Goal: Entertainment & Leisure: Consume media (video, audio)

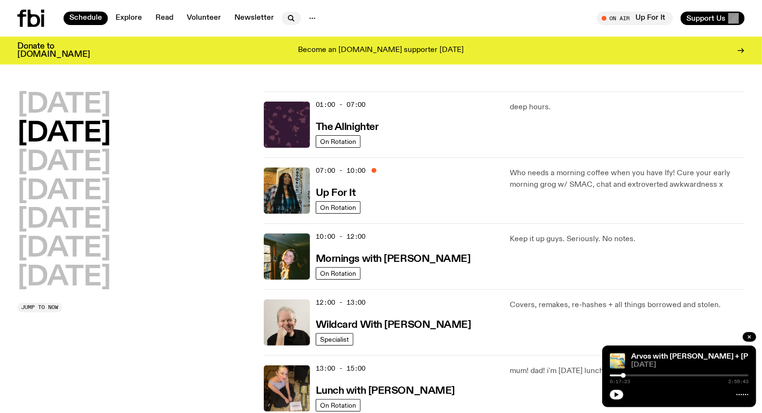
click at [292, 20] on icon "button" at bounding box center [291, 19] width 12 height 12
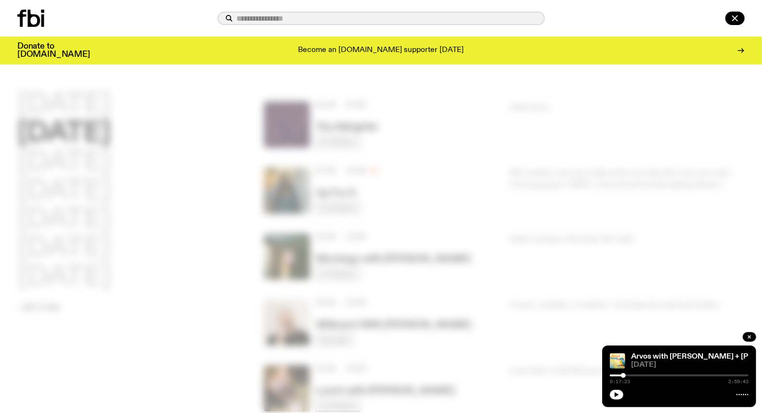
click at [300, 21] on input "text" at bounding box center [387, 18] width 300 height 8
type input "**********"
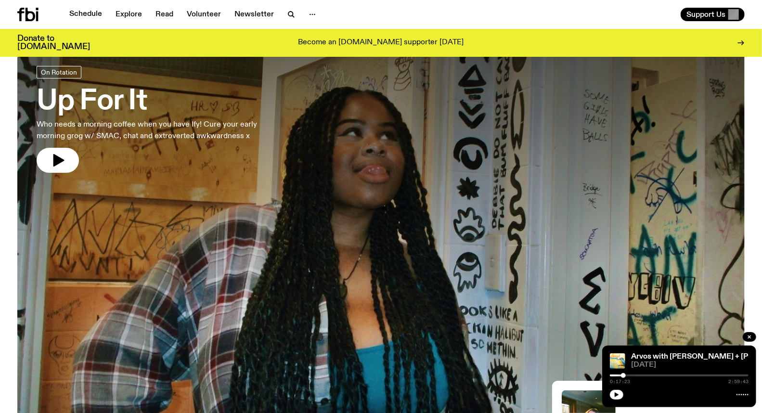
scroll to position [48, 0]
click at [289, 11] on icon "button" at bounding box center [291, 15] width 12 height 12
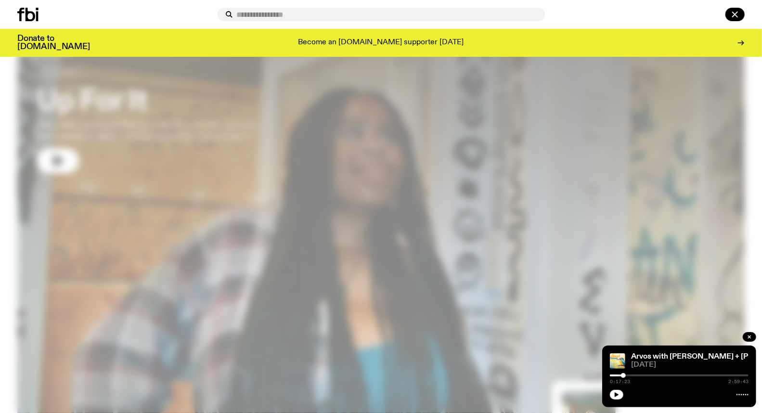
click at [284, 15] on input "text" at bounding box center [387, 15] width 300 height 8
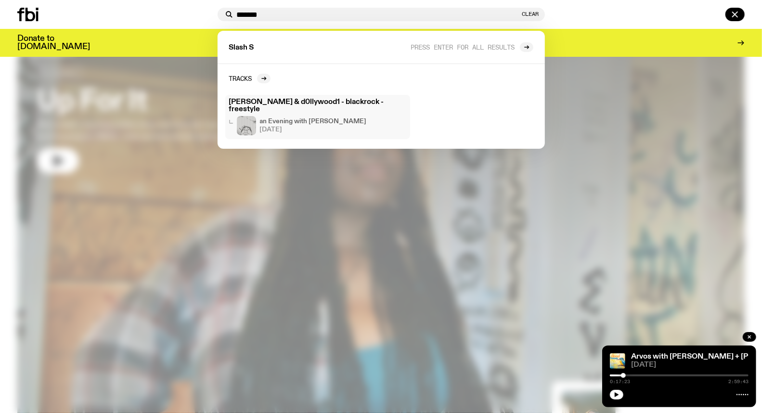
type input "*******"
click at [305, 118] on h4 "an Evening with [PERSON_NAME]" at bounding box center [313, 121] width 107 height 6
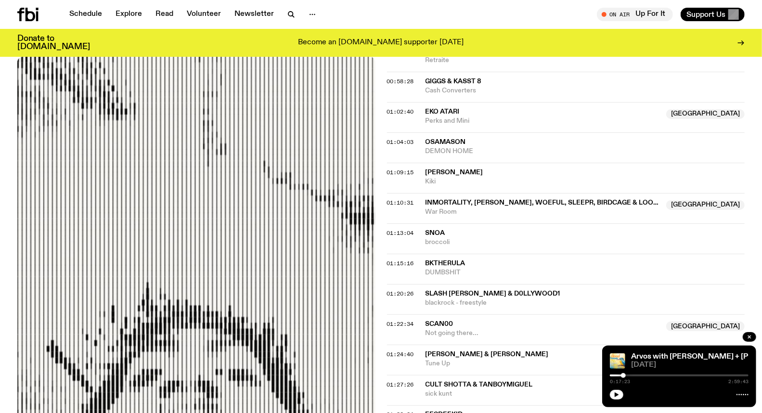
scroll to position [748, 0]
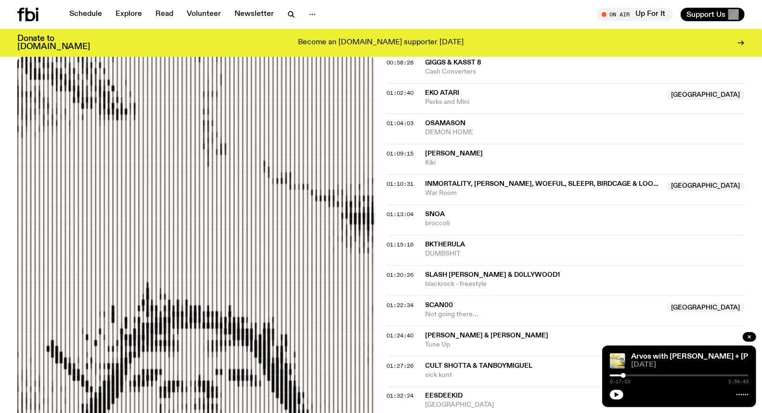
click at [445, 283] on span "blackrock - freestyle" at bounding box center [584, 283] width 319 height 9
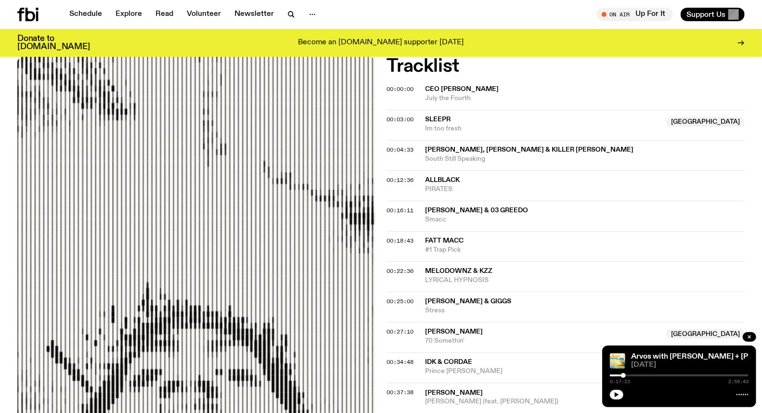
scroll to position [0, 0]
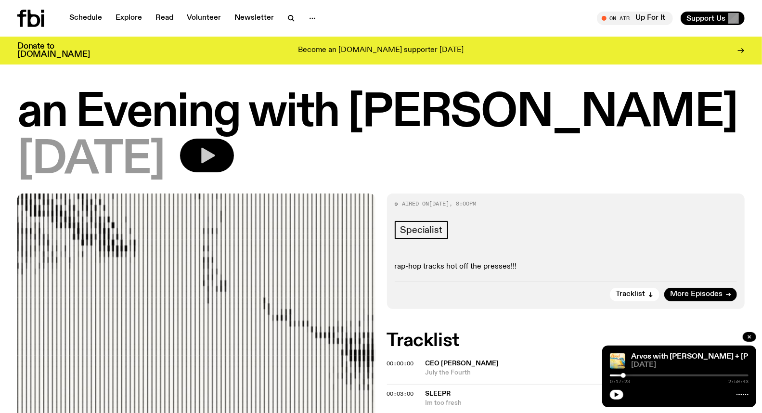
click at [215, 159] on icon "button" at bounding box center [208, 156] width 14 height 16
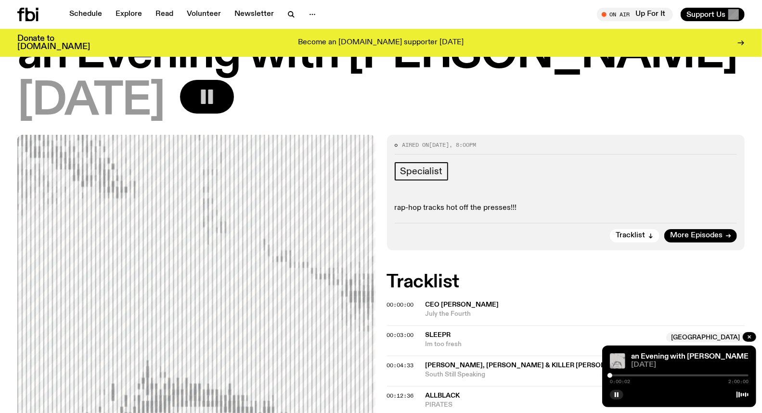
scroll to position [50, 0]
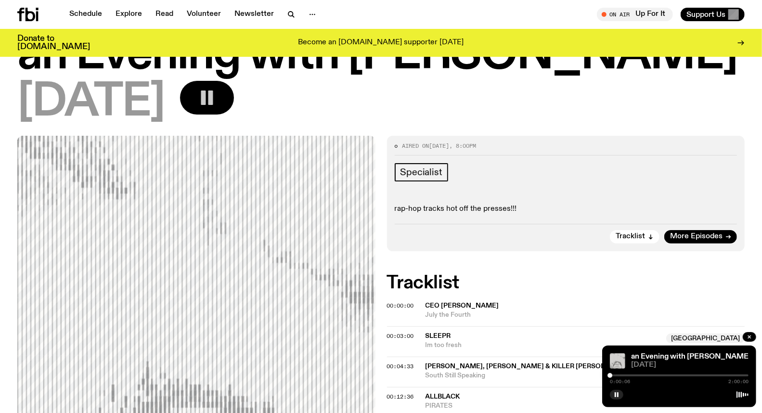
click at [568, 288] on h2 "Tracklist" at bounding box center [566, 282] width 358 height 17
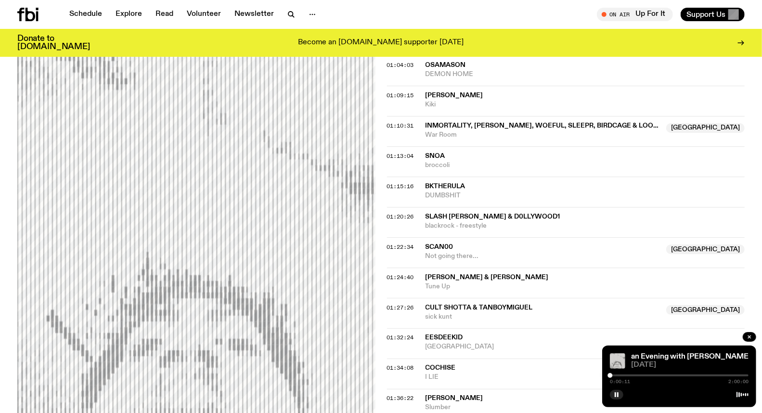
scroll to position [745, 0]
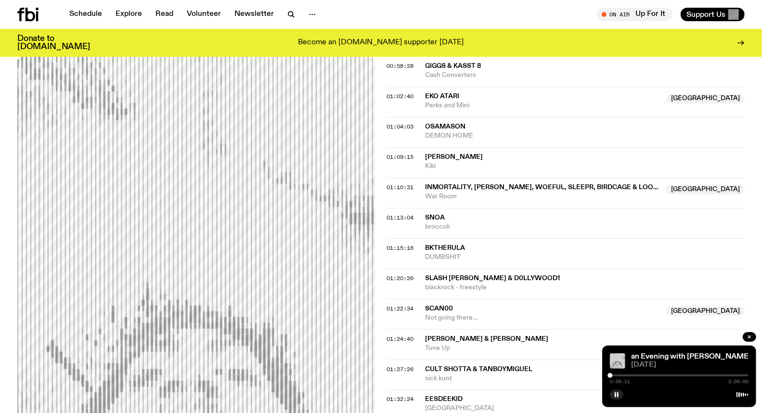
click at [509, 279] on span "Slash [PERSON_NAME] & d0llywood1" at bounding box center [492, 278] width 135 height 7
drag, startPoint x: 609, startPoint y: 376, endPoint x: 703, endPoint y: 374, distance: 94.8
click at [703, 374] on div at bounding box center [703, 375] width 5 height 5
click at [700, 376] on div at bounding box center [700, 375] width 5 height 5
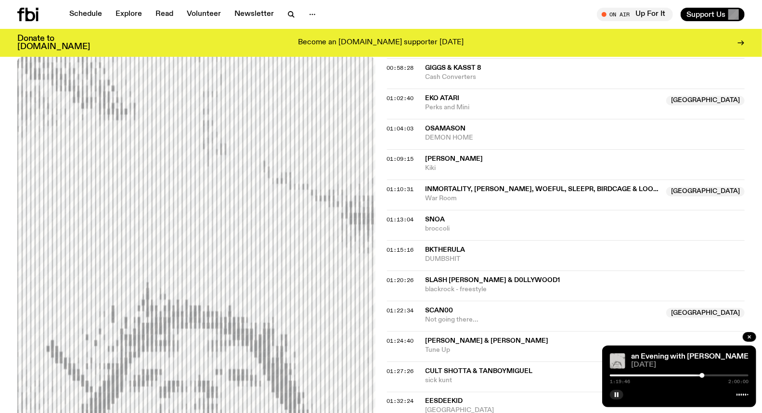
scroll to position [796, 0]
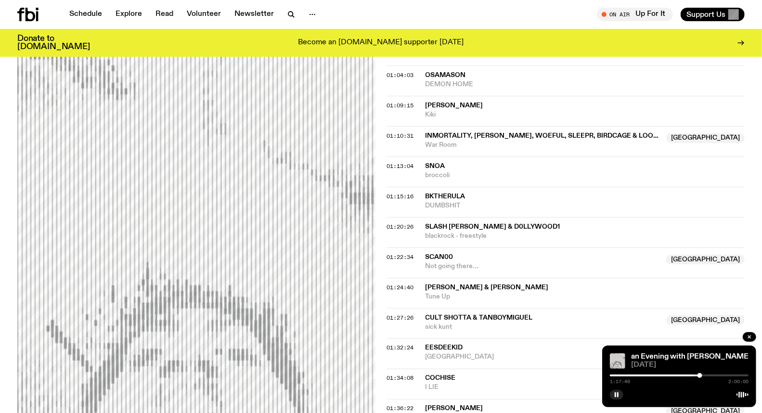
click at [699, 375] on div at bounding box center [699, 375] width 5 height 5
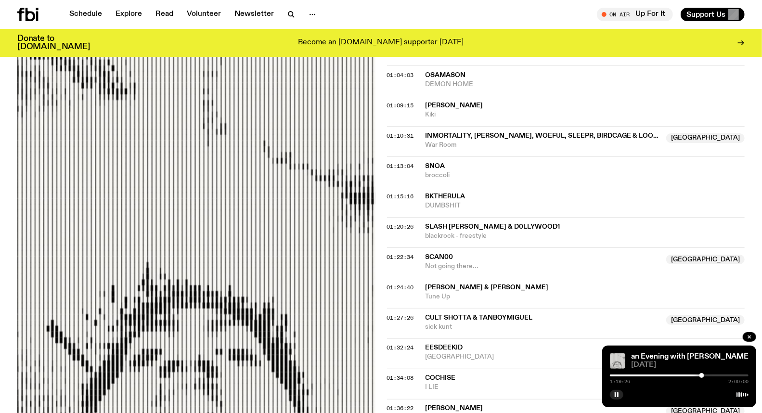
click at [701, 375] on div at bounding box center [701, 375] width 5 height 5
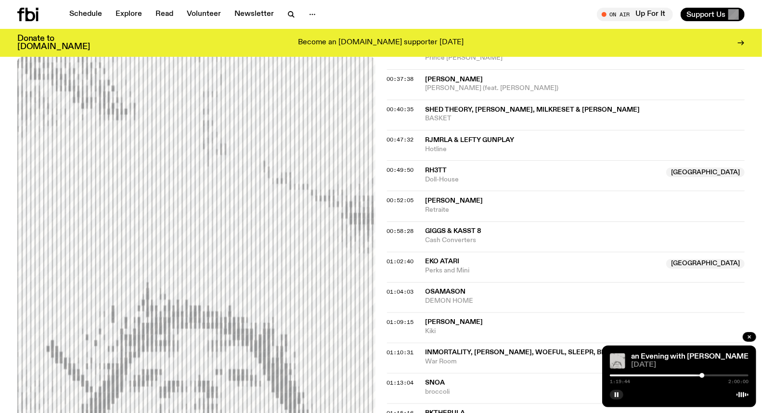
scroll to position [586, 0]
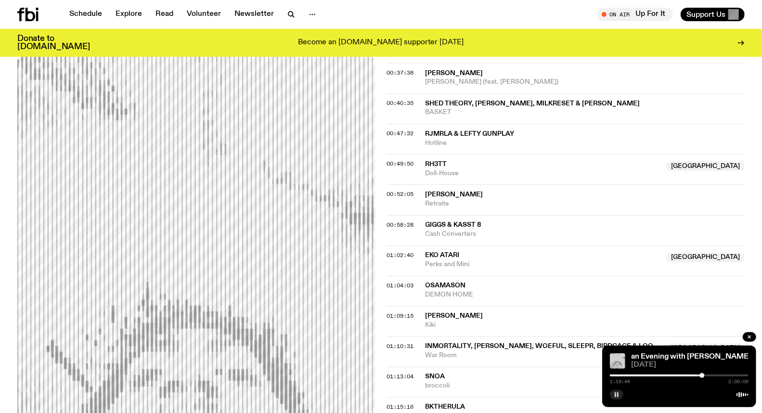
click at [614, 395] on rect "button" at bounding box center [614, 394] width 1 height 5
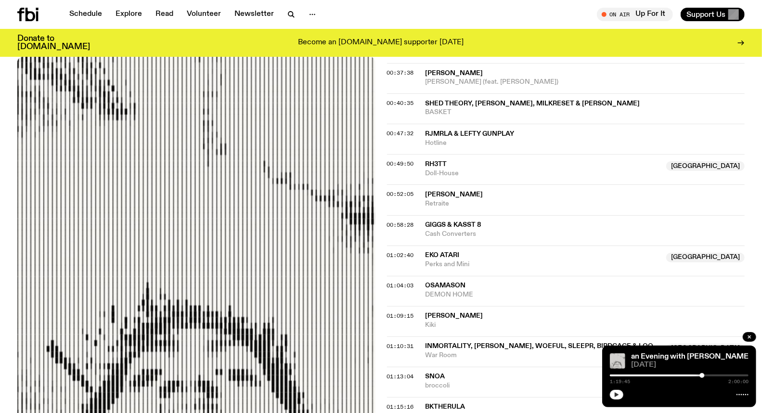
click at [618, 394] on icon "button" at bounding box center [616, 395] width 6 height 6
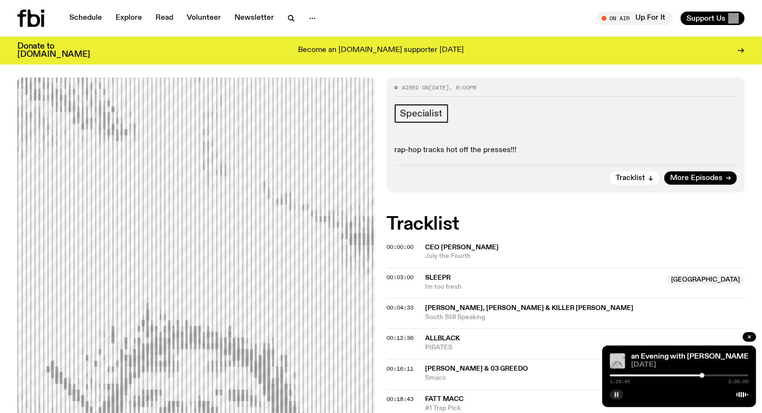
scroll to position [0, 0]
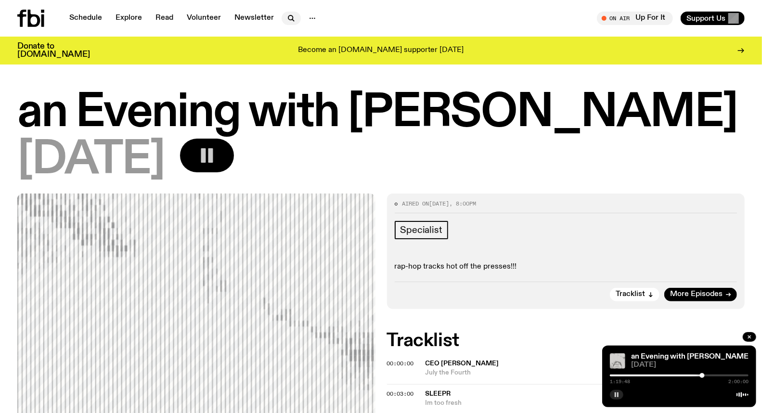
click at [286, 17] on icon "button" at bounding box center [291, 19] width 12 height 12
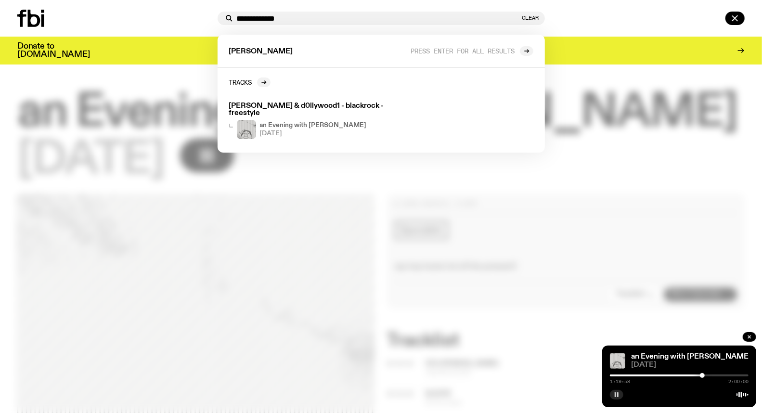
type input "**********"
click at [313, 174] on div at bounding box center [381, 206] width 762 height 413
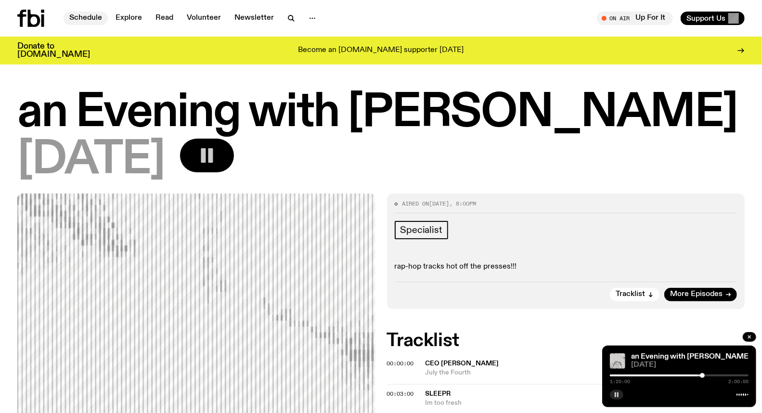
click at [79, 18] on link "Schedule" at bounding box center [86, 18] width 44 height 13
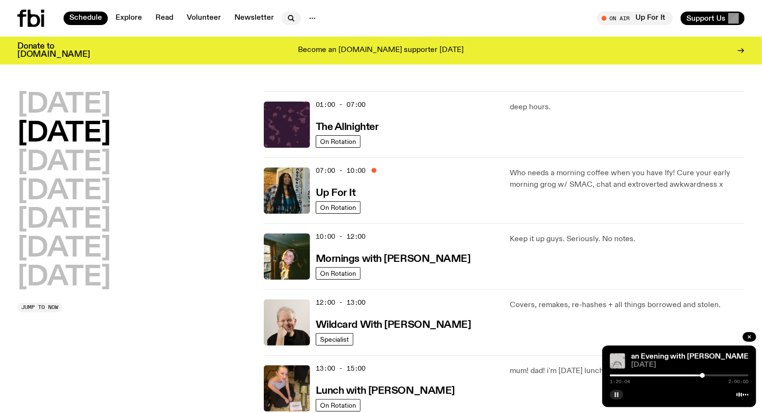
click at [289, 19] on icon "button" at bounding box center [290, 17] width 4 height 4
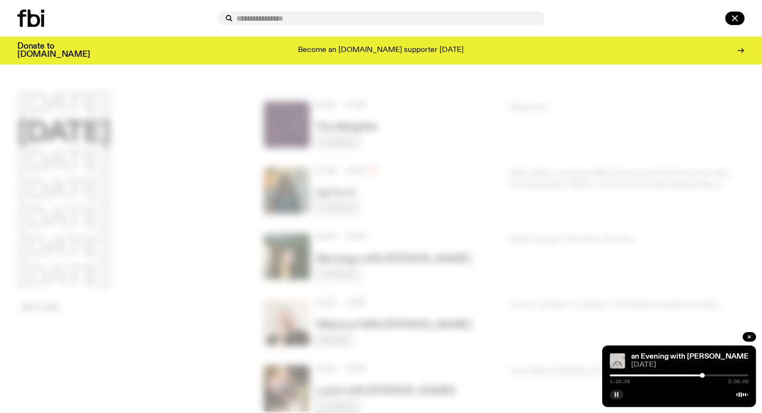
click at [286, 21] on input "text" at bounding box center [387, 18] width 300 height 8
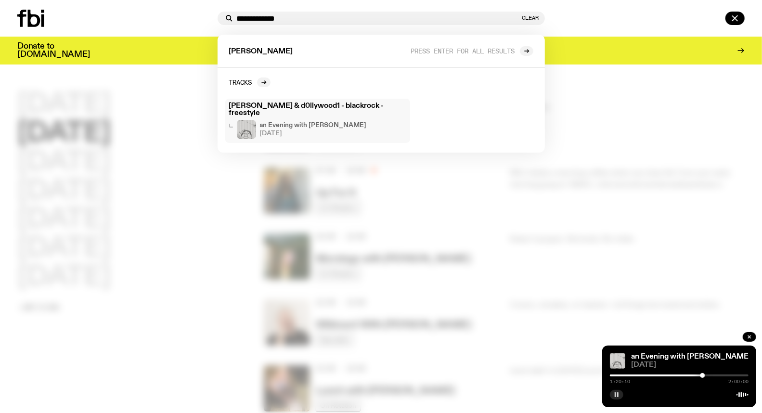
type input "**********"
click at [323, 107] on h3 "Slash Santana & d0llywood1 - blackrock - freestyle" at bounding box center [317, 109] width 177 height 14
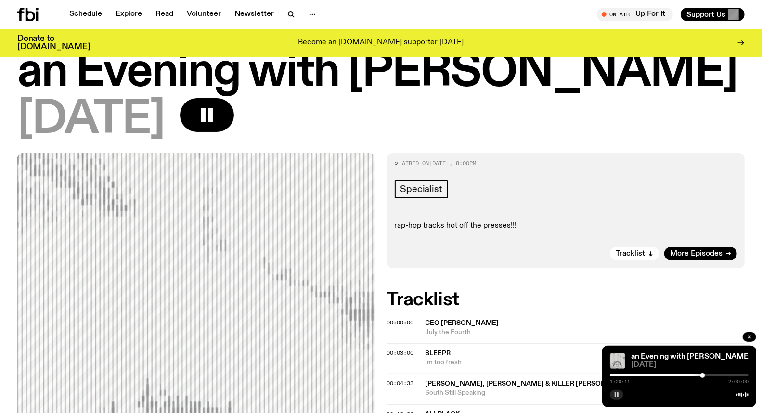
scroll to position [53, 0]
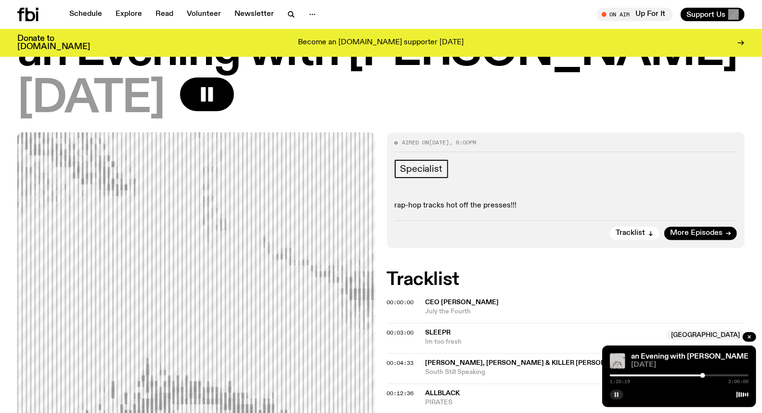
click at [618, 395] on rect "button" at bounding box center [617, 394] width 1 height 5
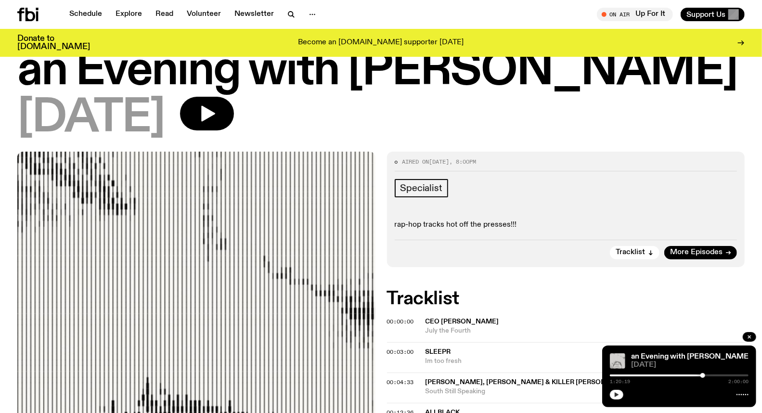
scroll to position [0, 0]
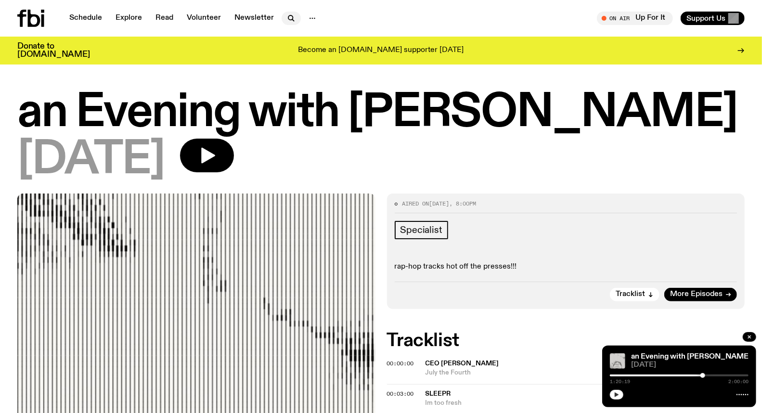
click at [290, 18] on icon "button" at bounding box center [290, 17] width 4 height 4
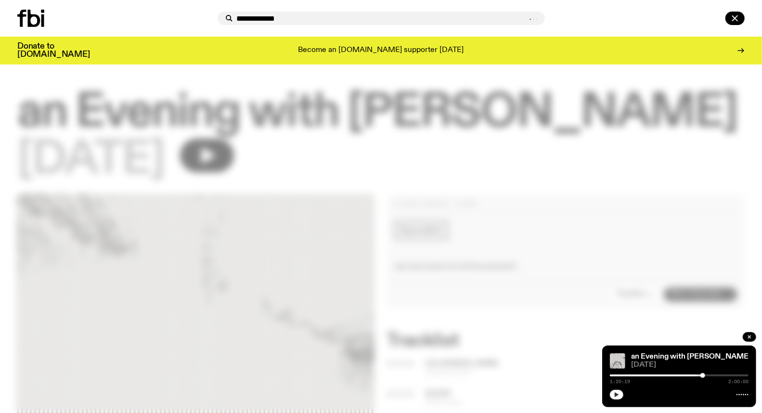
type input "**********"
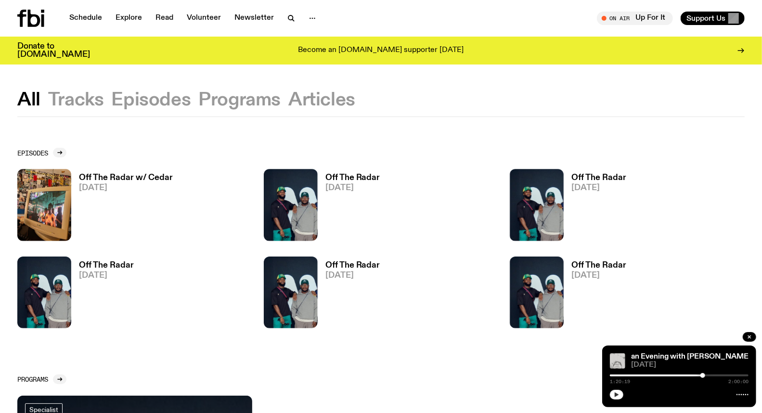
click at [198, 102] on button "Episodes" at bounding box center [239, 99] width 82 height 17
click at [699, 377] on div "1:20:19 2:00:00" at bounding box center [679, 378] width 139 height 12
click at [699, 374] on div at bounding box center [633, 375] width 139 height 2
click at [701, 374] on div at bounding box center [701, 375] width 5 height 5
click at [619, 395] on button "button" at bounding box center [616, 395] width 13 height 10
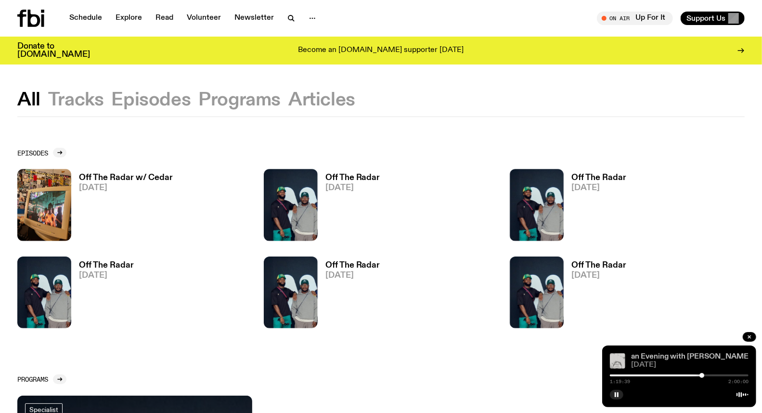
click at [668, 355] on link "an Evening with [PERSON_NAME]" at bounding box center [691, 357] width 120 height 8
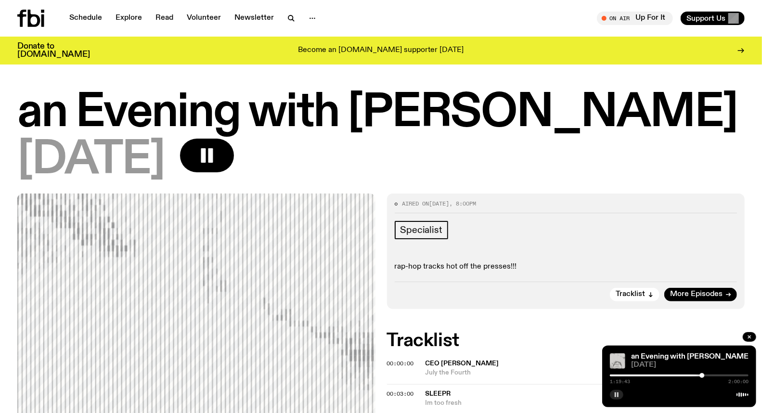
click at [619, 394] on icon "button" at bounding box center [616, 395] width 6 height 6
